Goal: Information Seeking & Learning: Learn about a topic

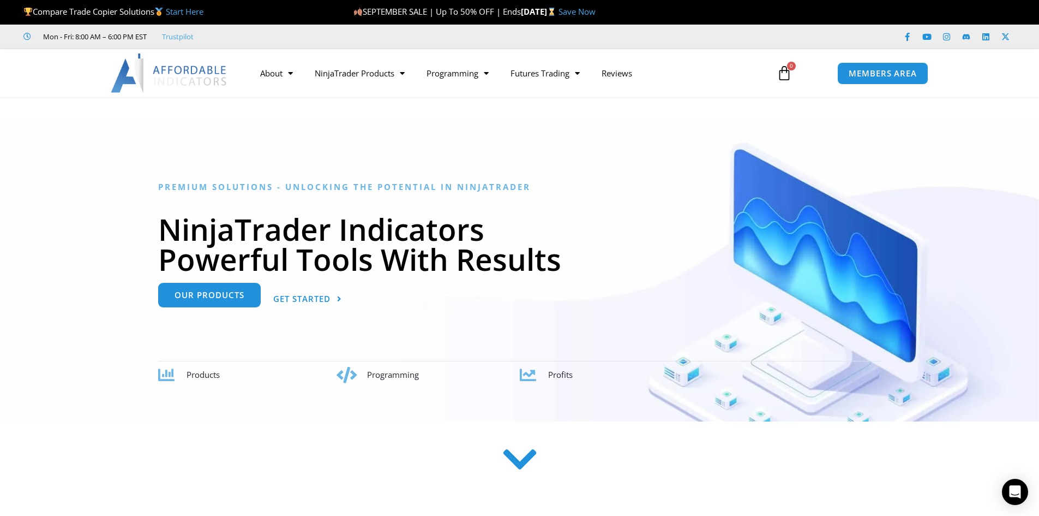
click at [215, 297] on span "Our Products" at bounding box center [210, 295] width 70 height 8
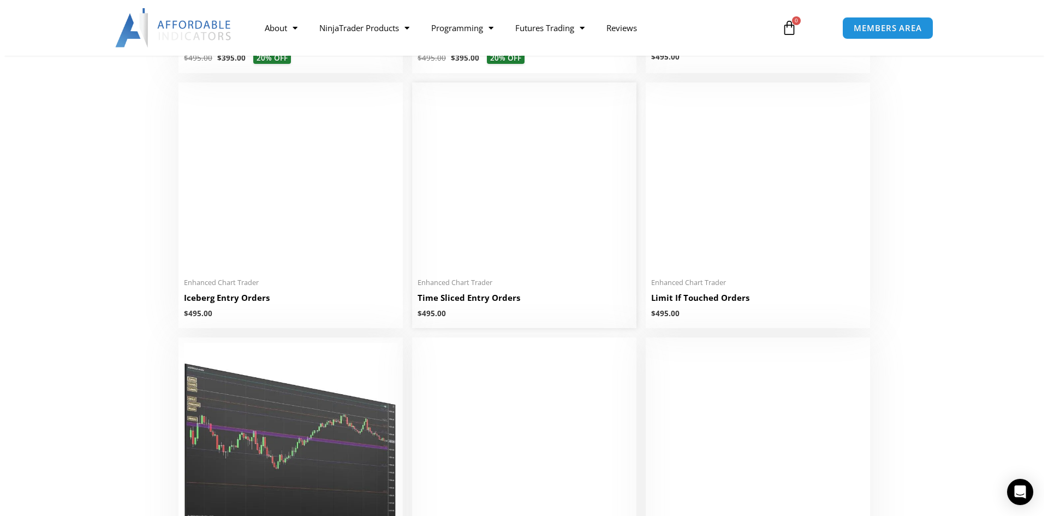
scroll to position [1419, 0]
